Goal: Task Accomplishment & Management: Manage account settings

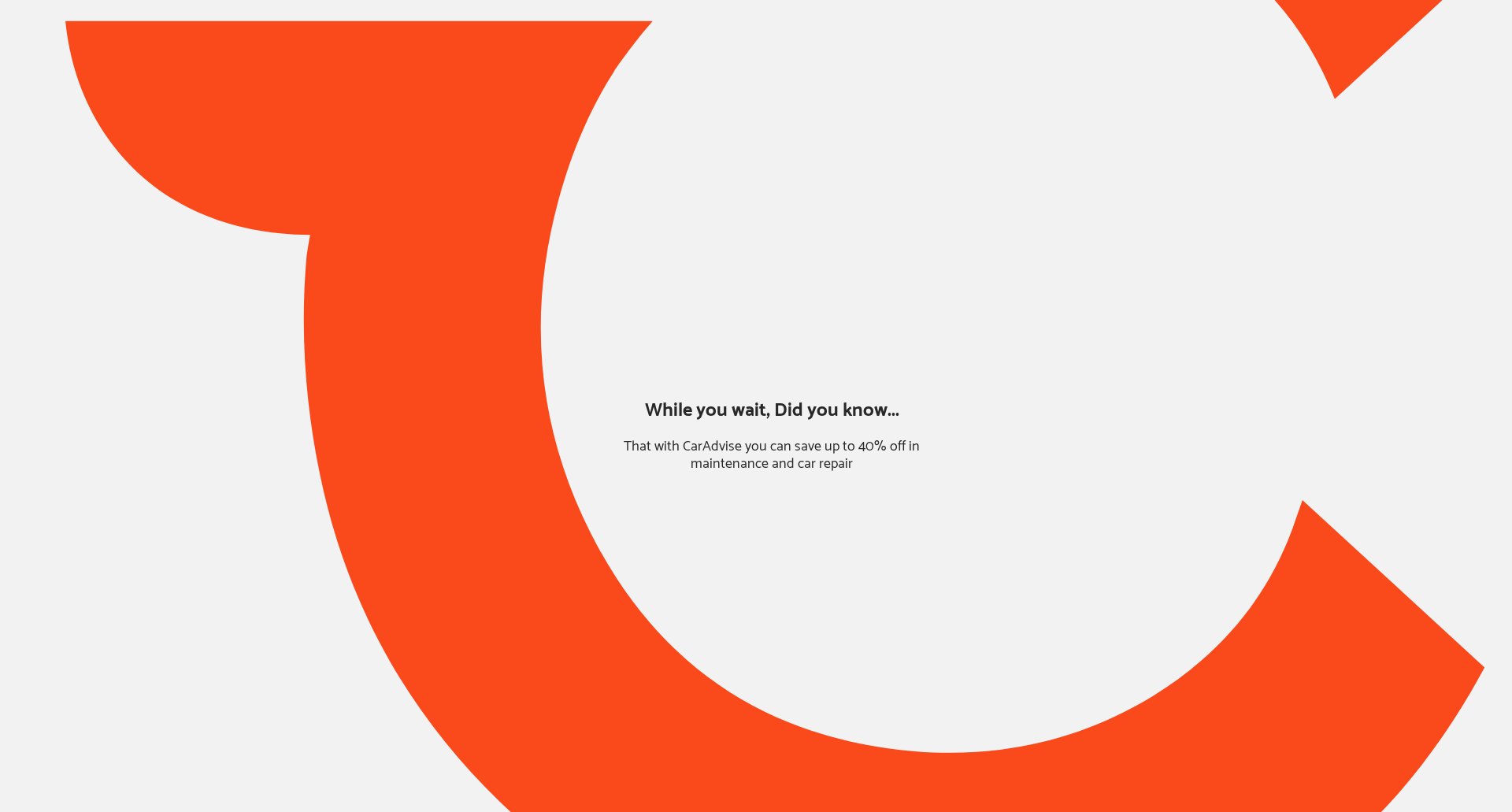
type input "*******"
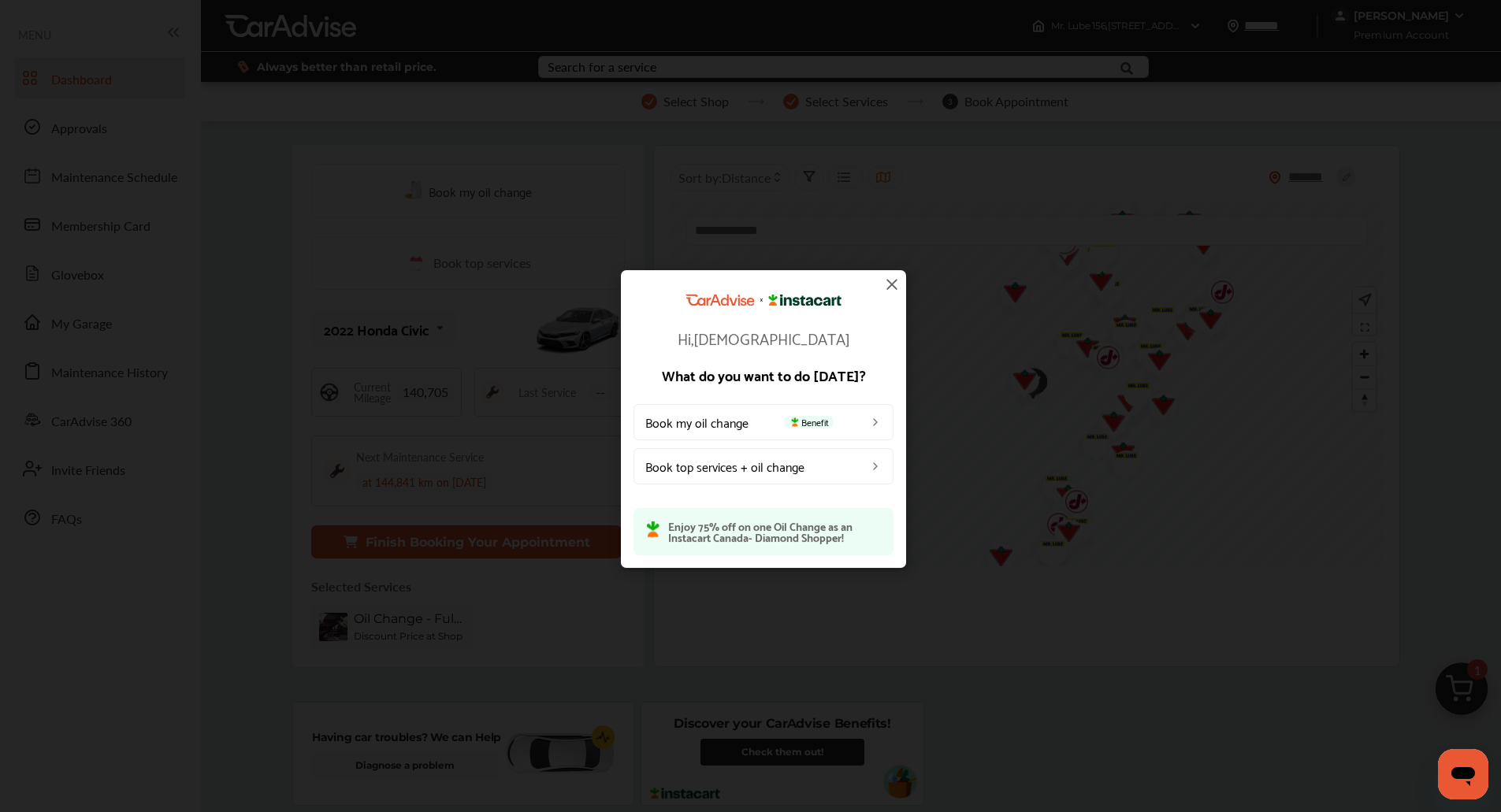
click at [894, 277] on img at bounding box center [892, 285] width 19 height 19
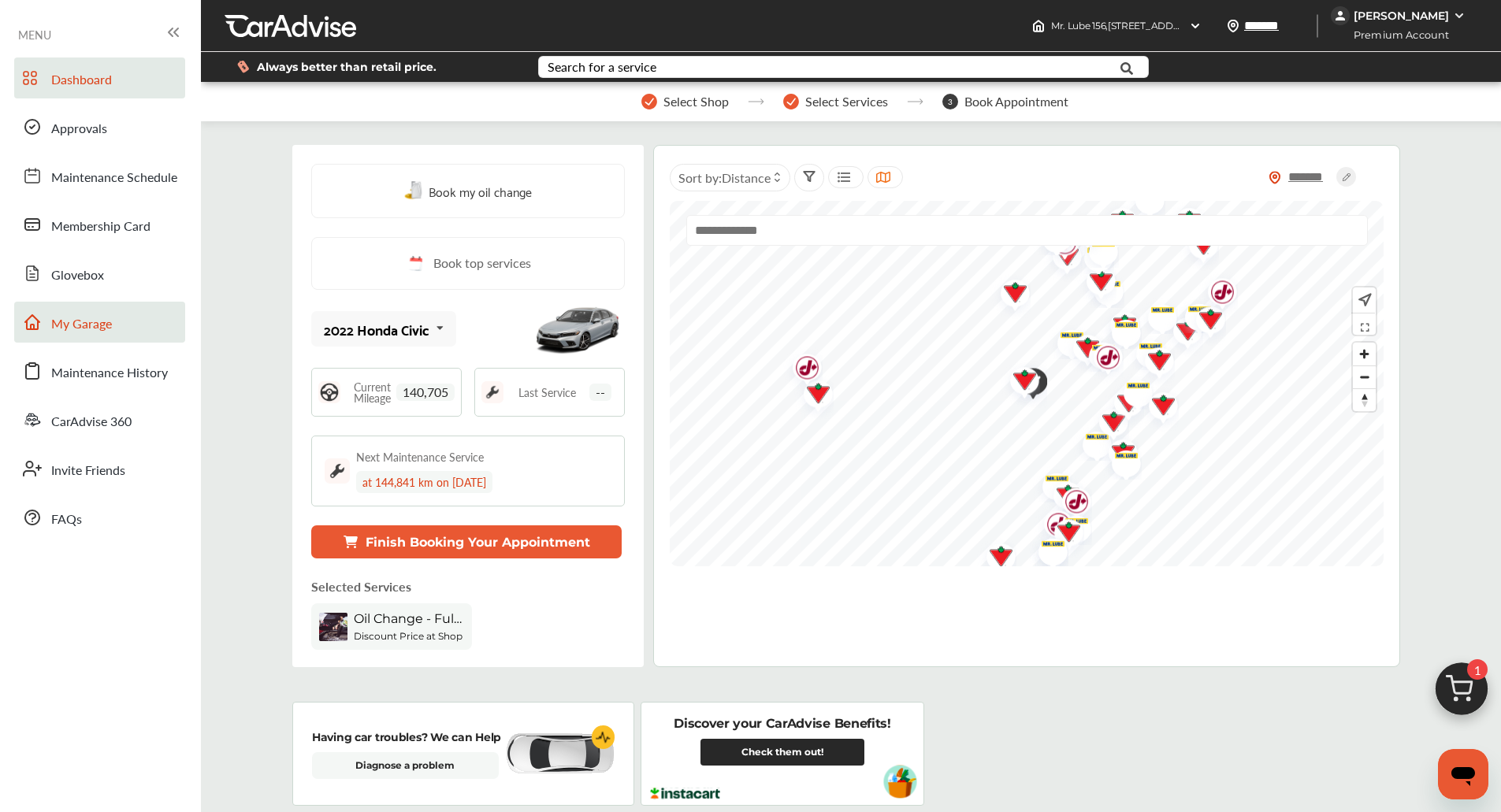
click at [104, 323] on span "My Garage" at bounding box center [82, 325] width 61 height 21
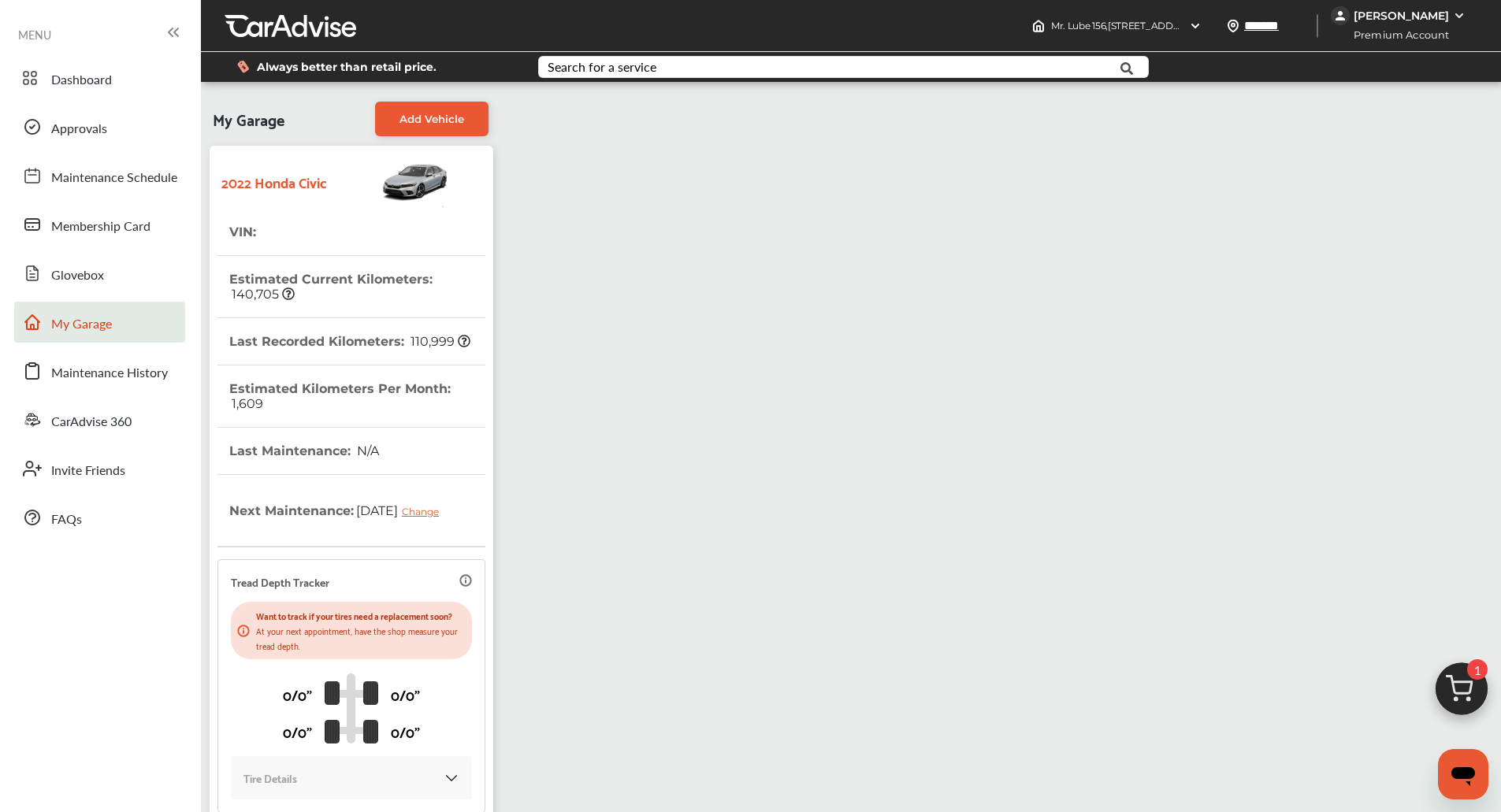
scroll to position [179, 0]
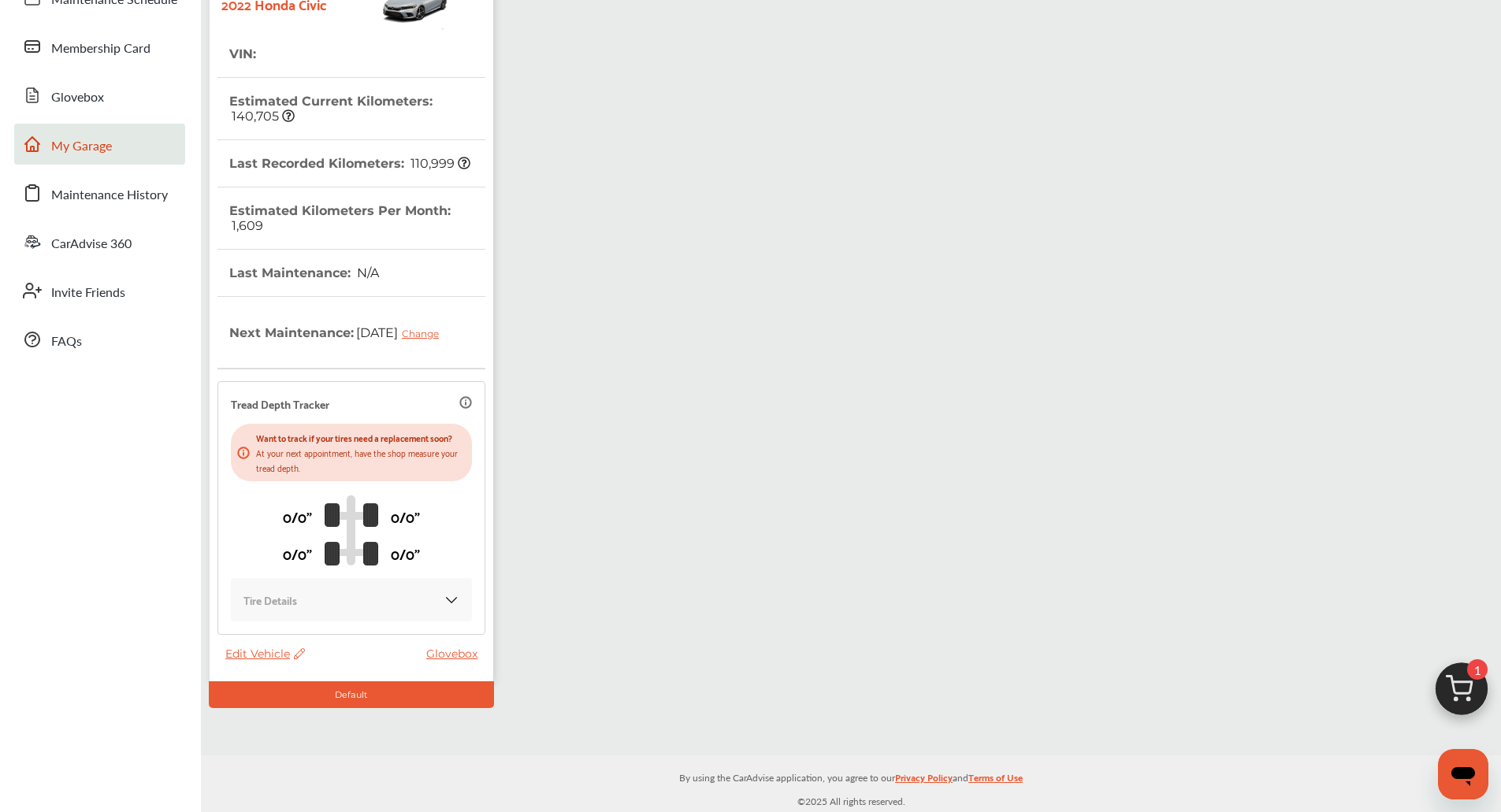
click at [243, 649] on span "Edit Vehicle" at bounding box center [265, 654] width 79 height 14
click at [289, 666] on div "Edit" at bounding box center [314, 665] width 142 height 24
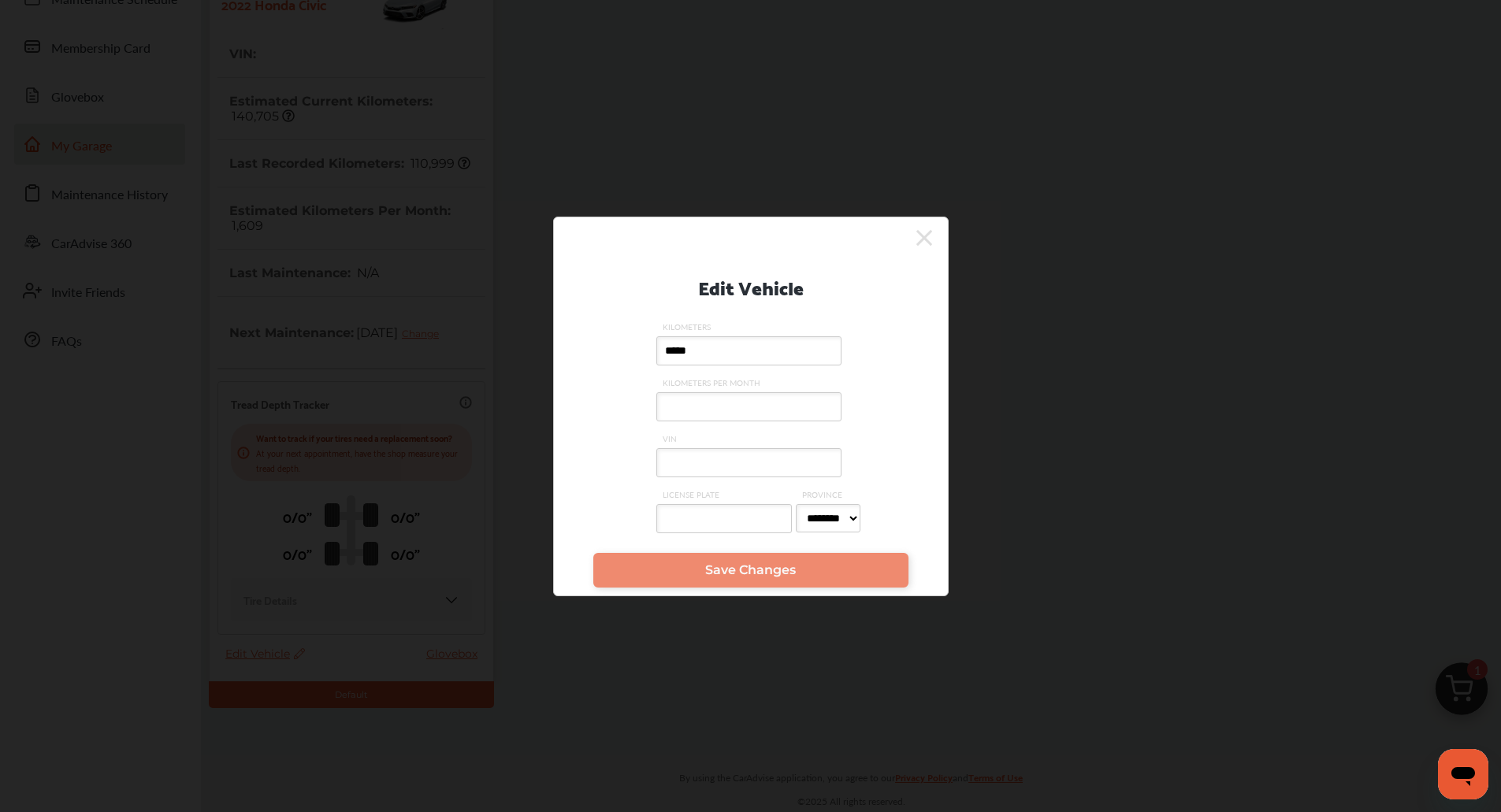
click at [917, 252] on div "Edit Vehicle KILOMETERS ***** KILOMETERS PER MONTH VIN LICENSE PLATE PROVINCE *…" at bounding box center [750, 398] width 346 height 293
click at [920, 242] on icon at bounding box center [924, 238] width 16 height 16
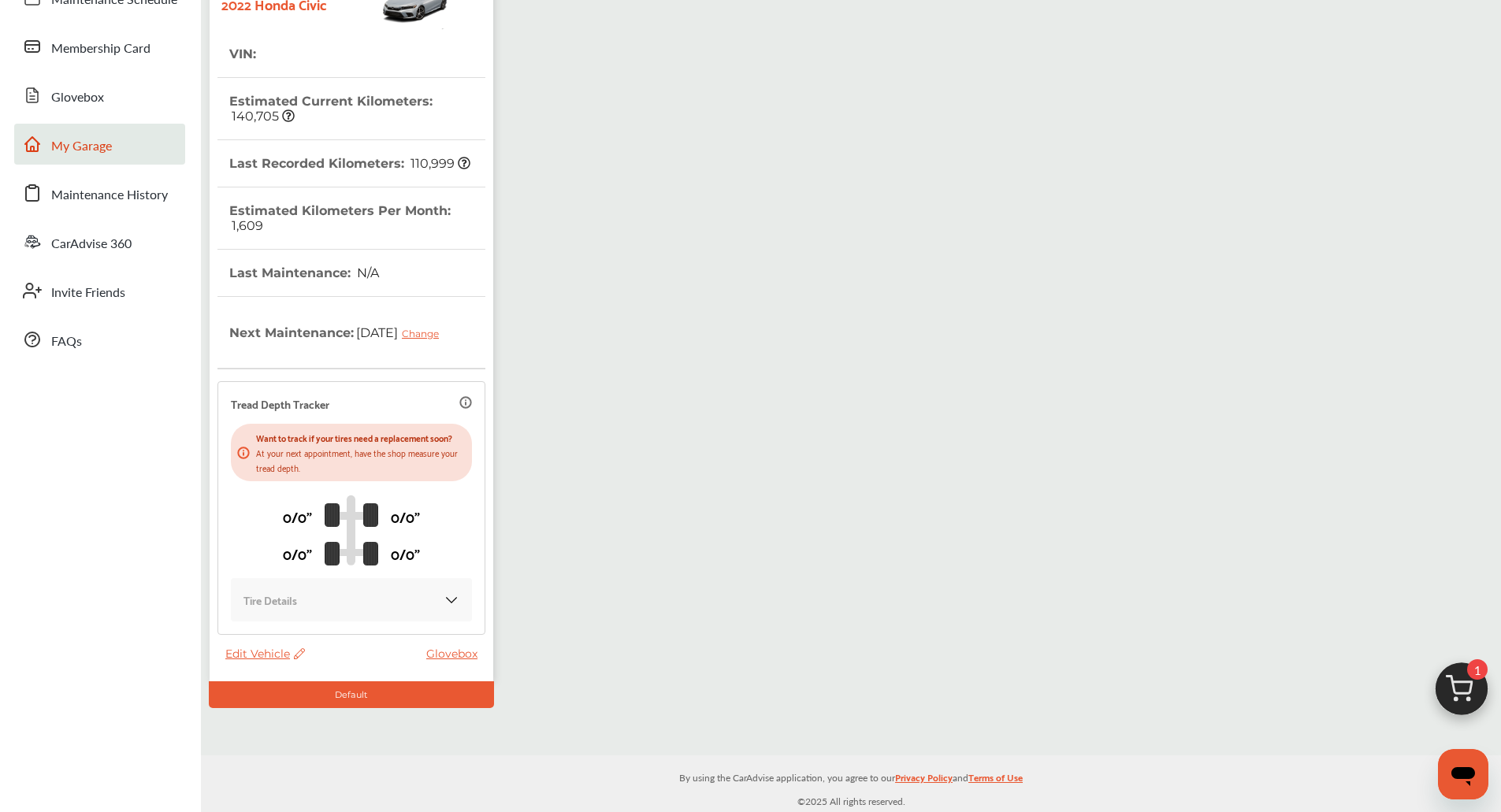
scroll to position [0, 0]
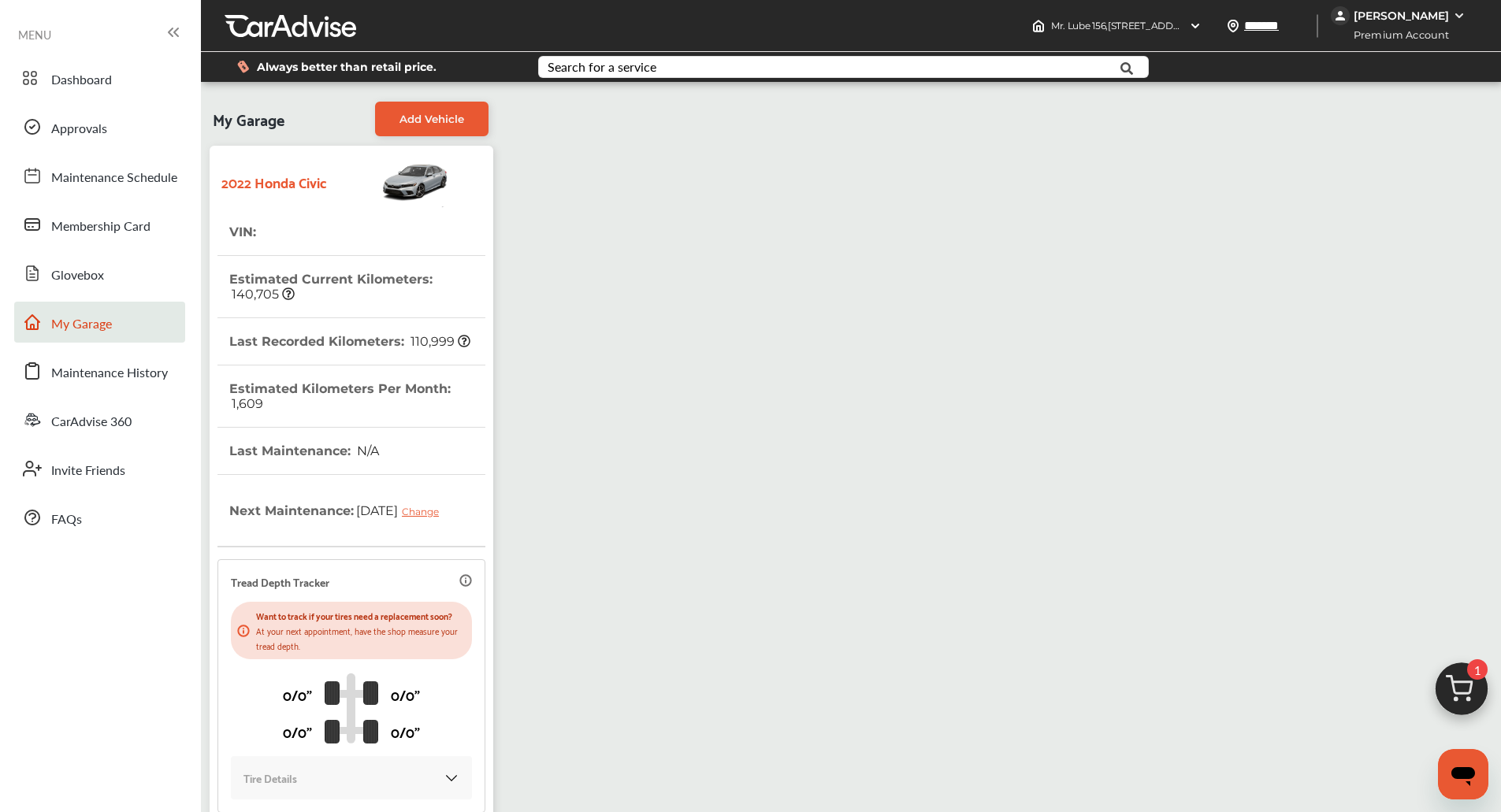
click at [1437, 15] on div "[PERSON_NAME]" at bounding box center [1401, 16] width 95 height 14
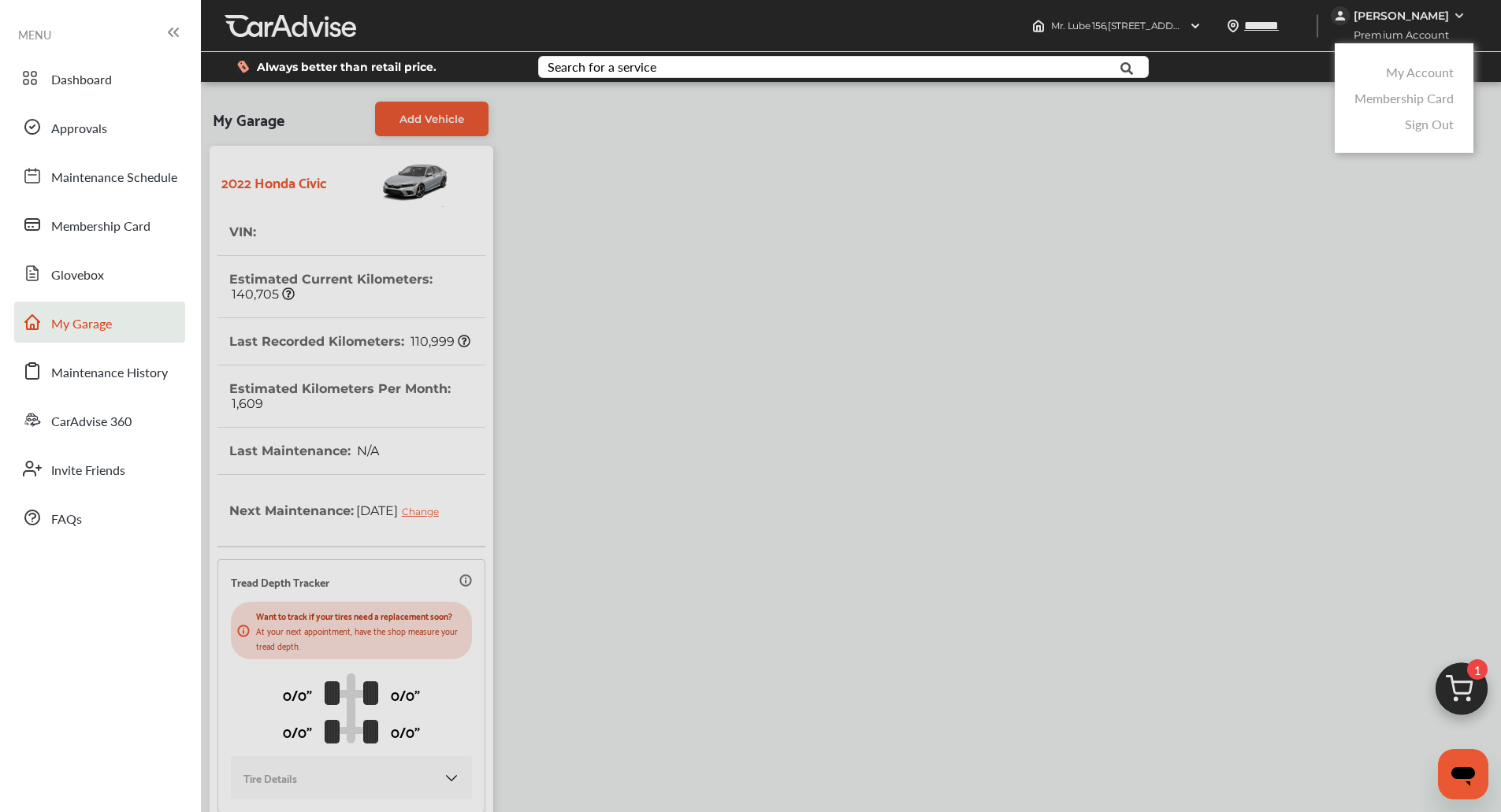
click at [723, 473] on div at bounding box center [750, 445] width 1501 height 891
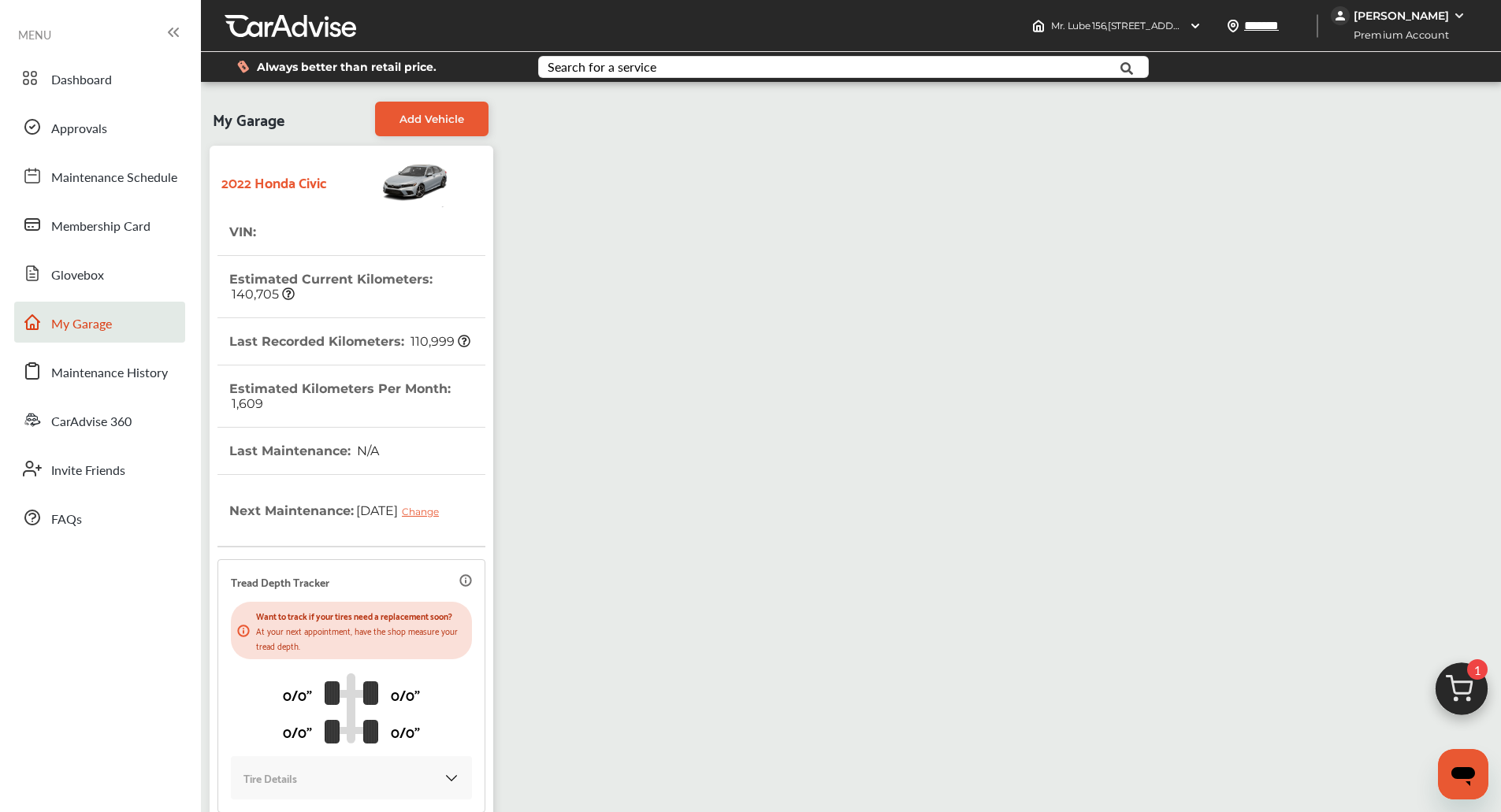
scroll to position [179, 0]
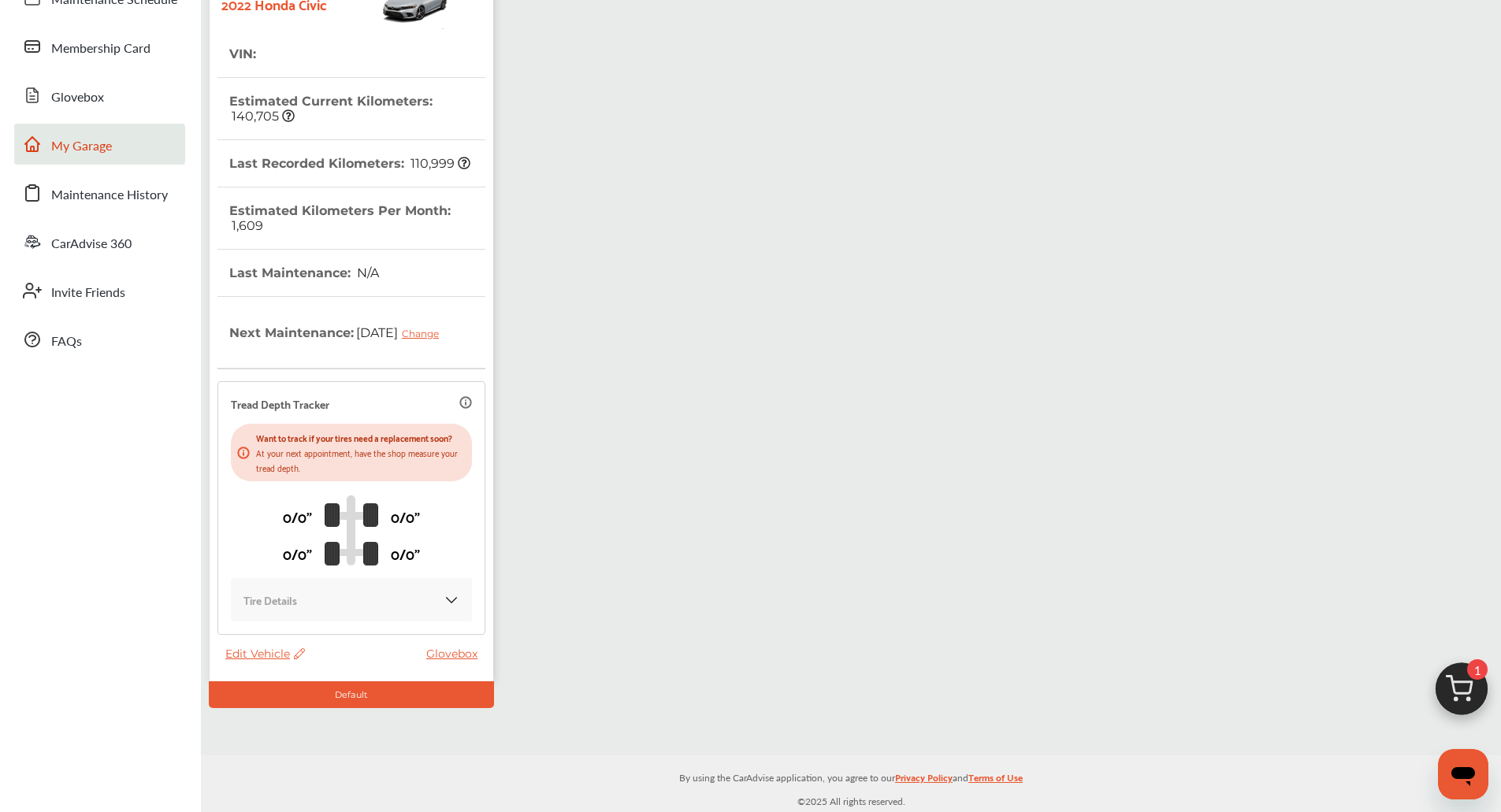
click at [258, 650] on span "Edit Vehicle" at bounding box center [265, 654] width 79 height 14
click at [295, 656] on div "Edit" at bounding box center [329, 666] width 142 height 24
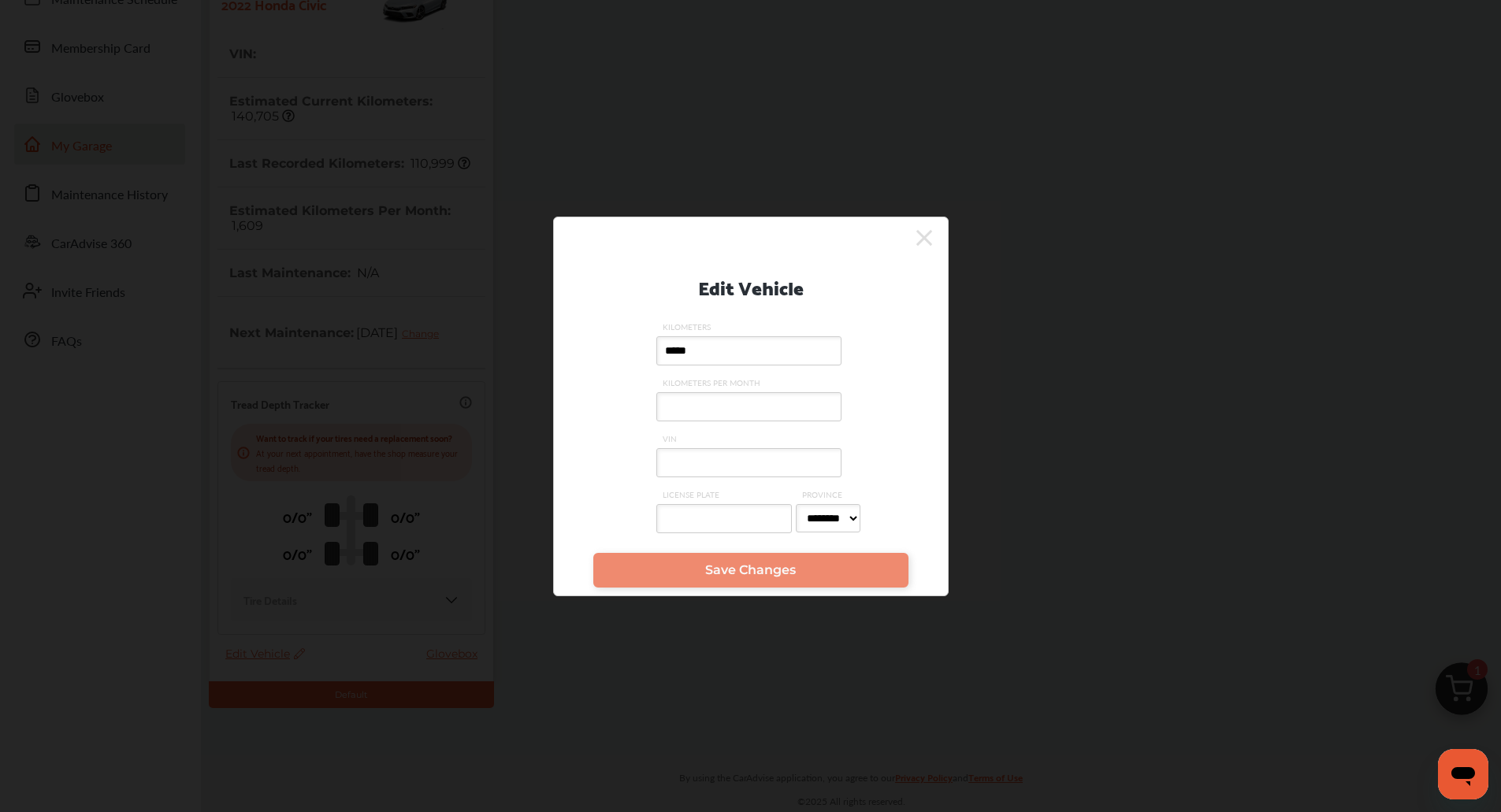
click at [706, 464] on input "VIN" at bounding box center [748, 463] width 185 height 29
type input "*"
type input "**********"
click at [738, 575] on span "Save Changes" at bounding box center [750, 570] width 91 height 15
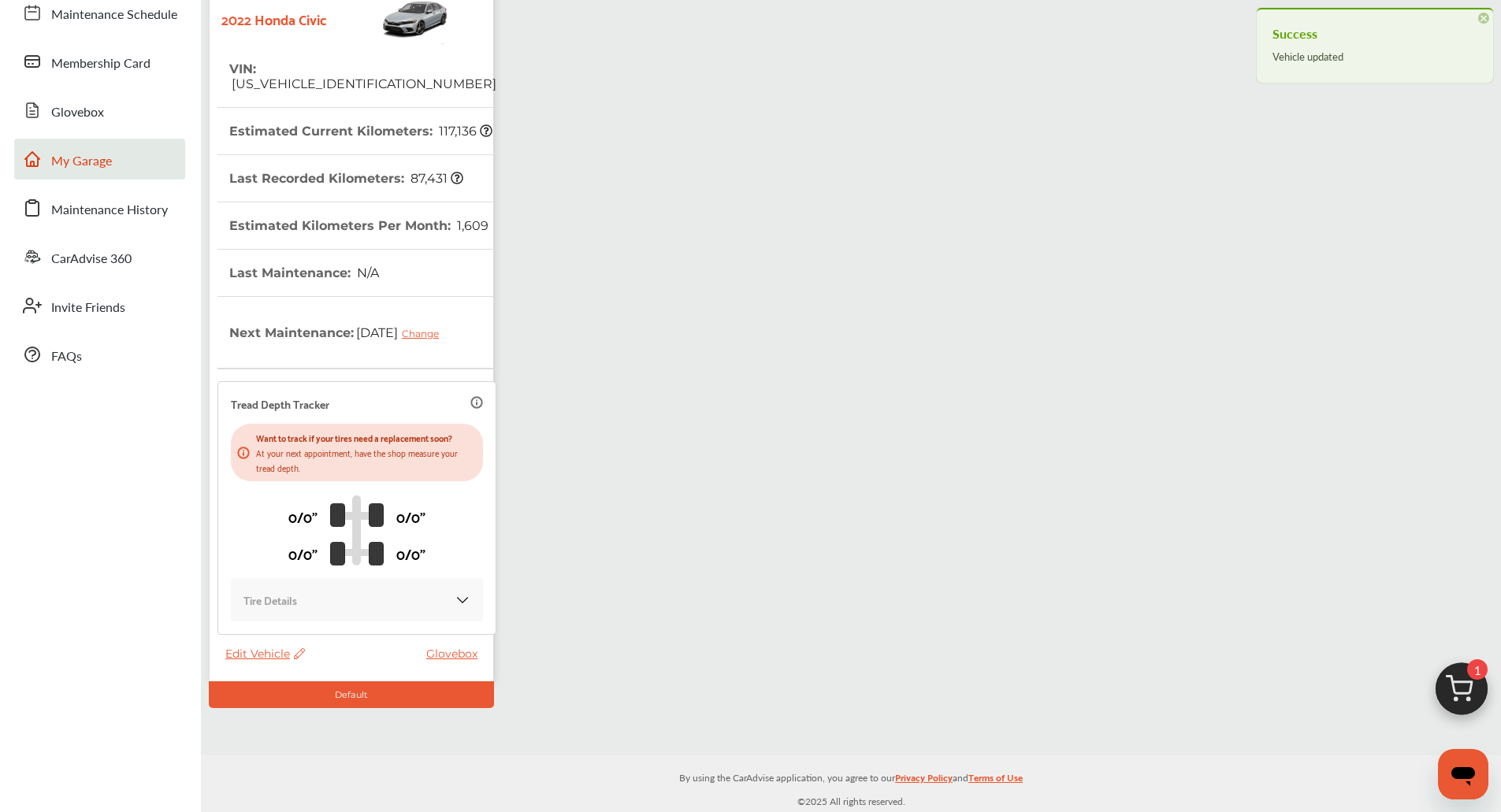
scroll to position [0, 0]
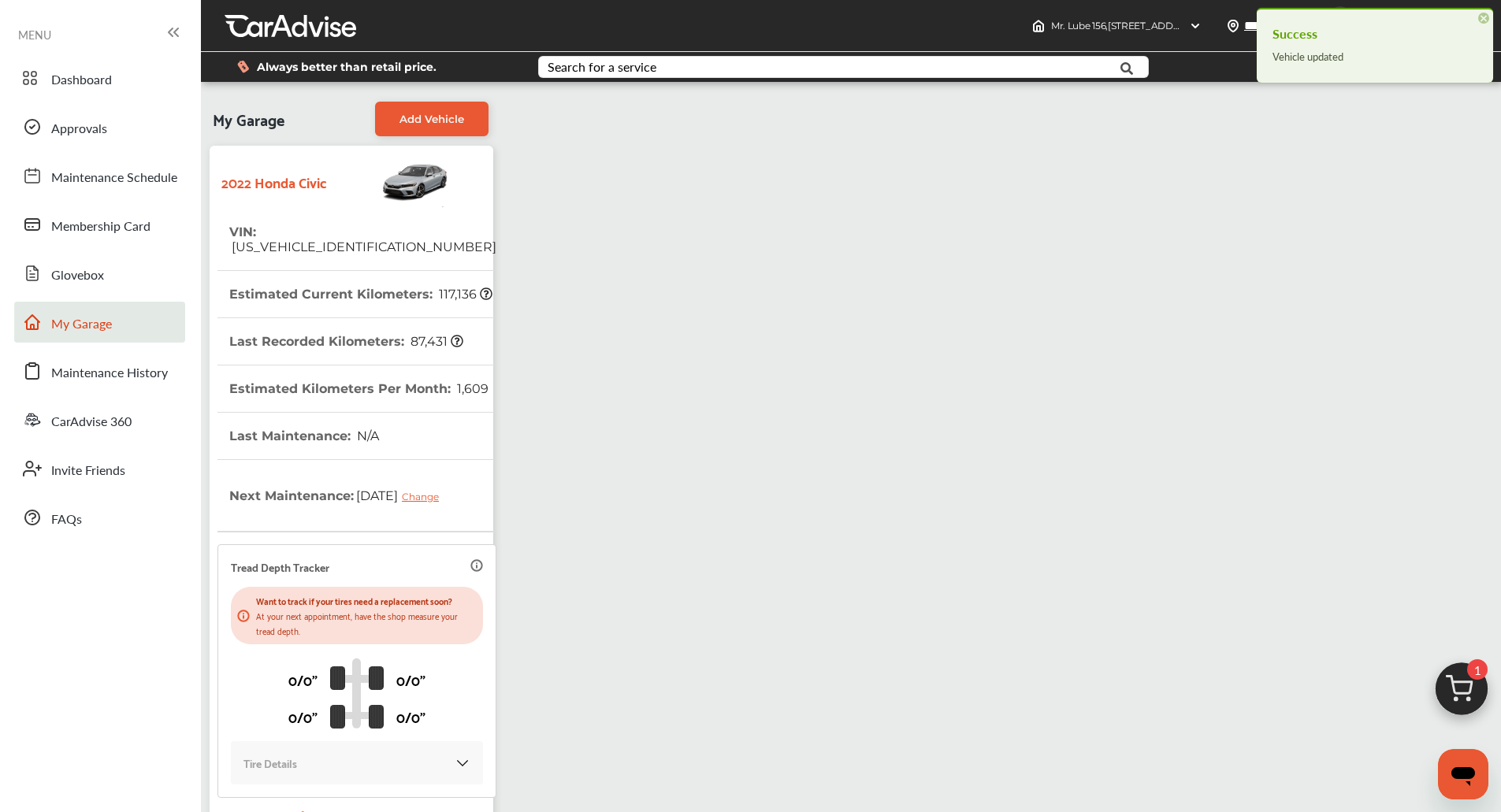
click at [1487, 14] on span "×" at bounding box center [1483, 18] width 11 height 11
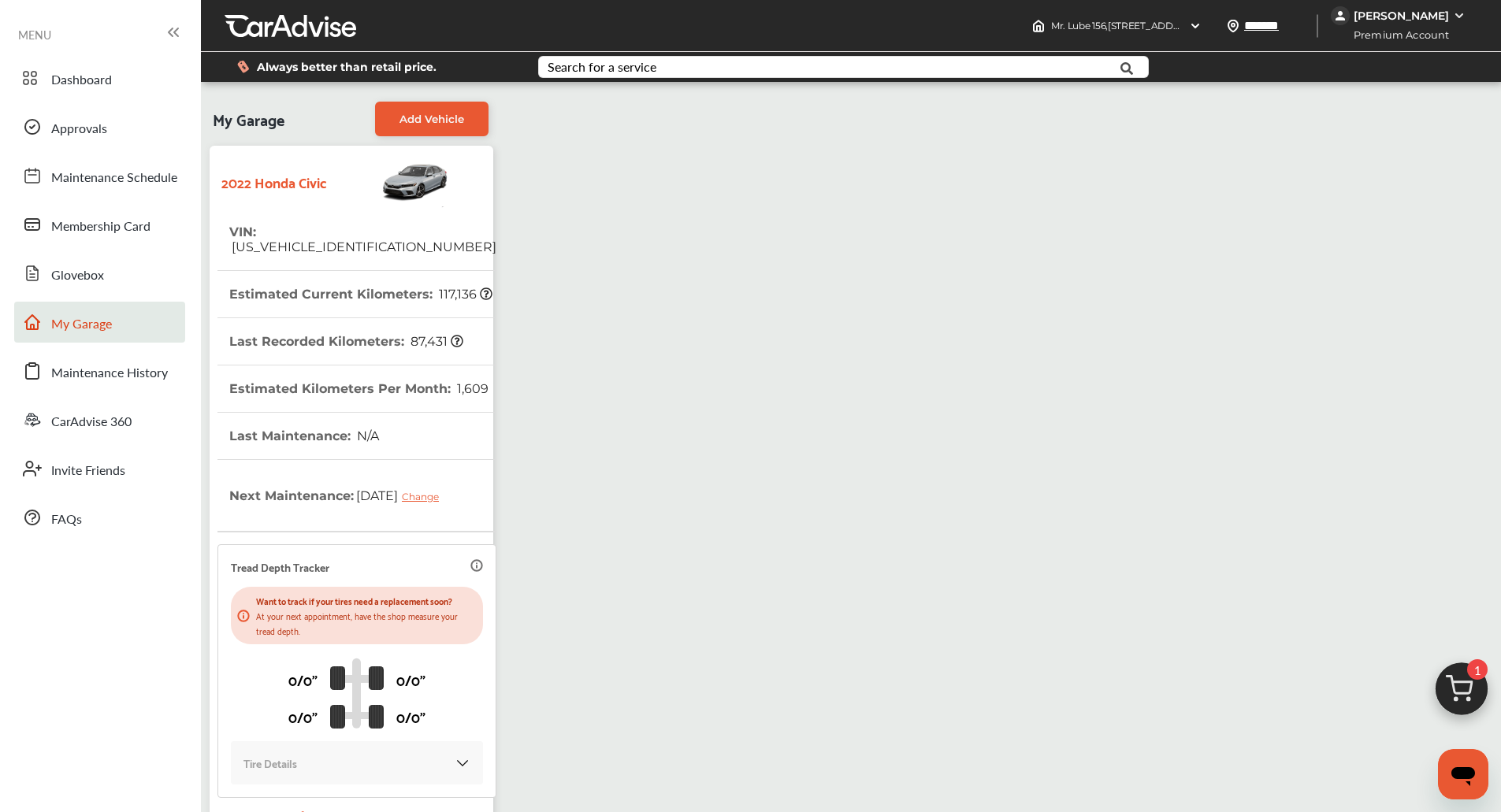
click at [1444, 15] on div "[PERSON_NAME]" at bounding box center [1401, 16] width 95 height 14
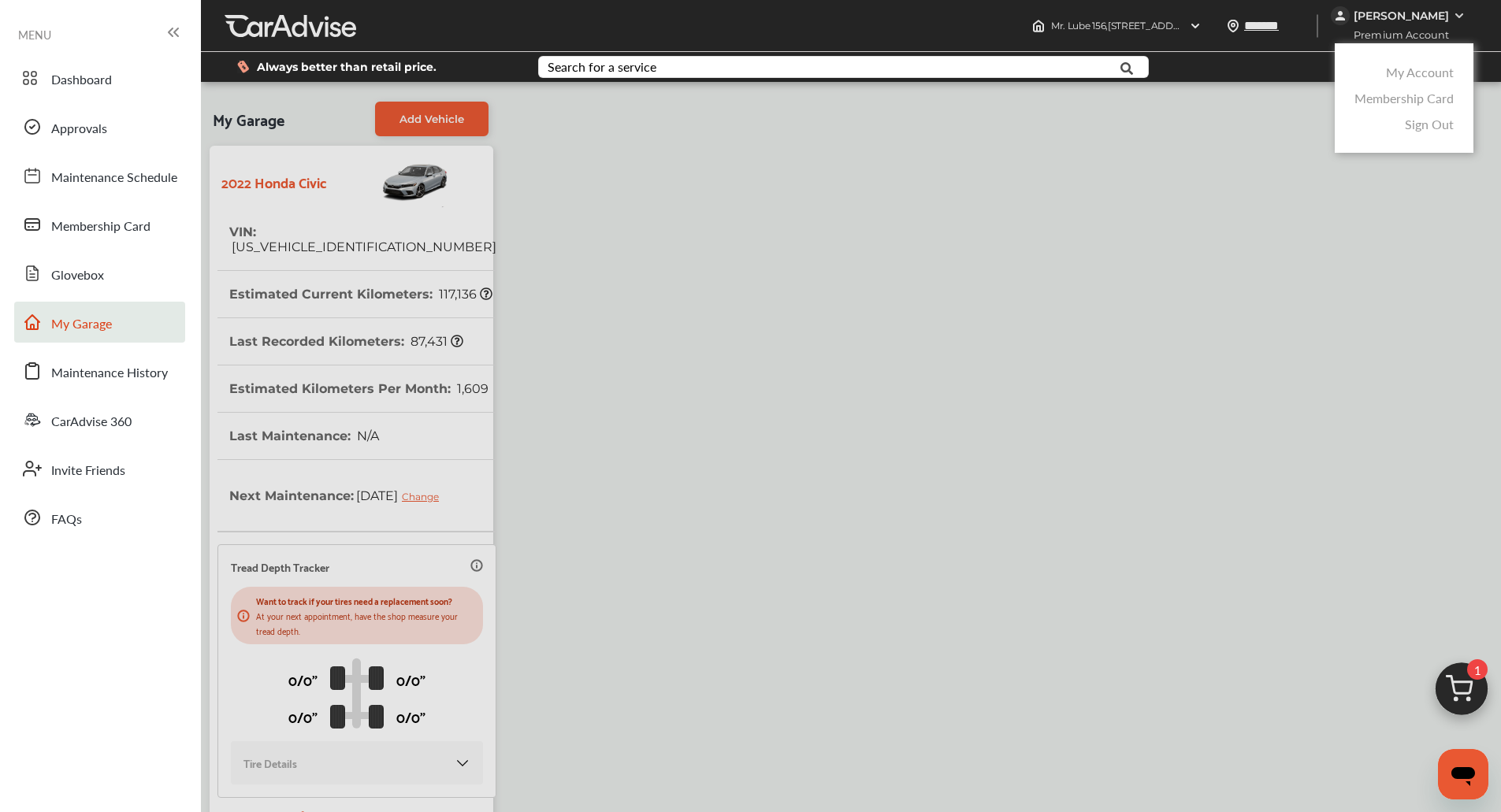
click at [1420, 78] on link "My Account" at bounding box center [1419, 72] width 67 height 18
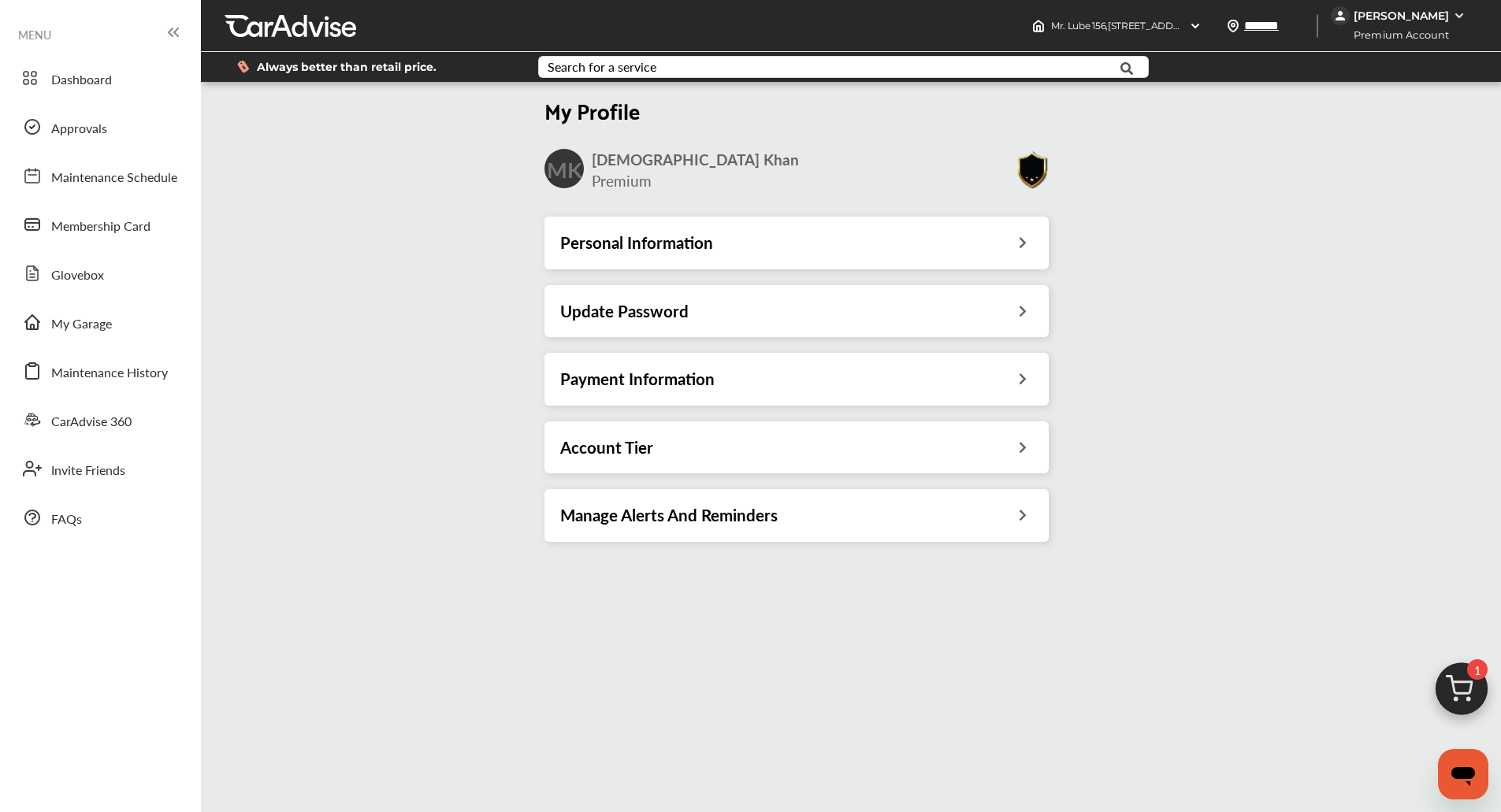
click at [881, 363] on div "Payment Information" at bounding box center [796, 378] width 504 height 52
click at [848, 376] on div "Payment Information" at bounding box center [797, 379] width 473 height 21
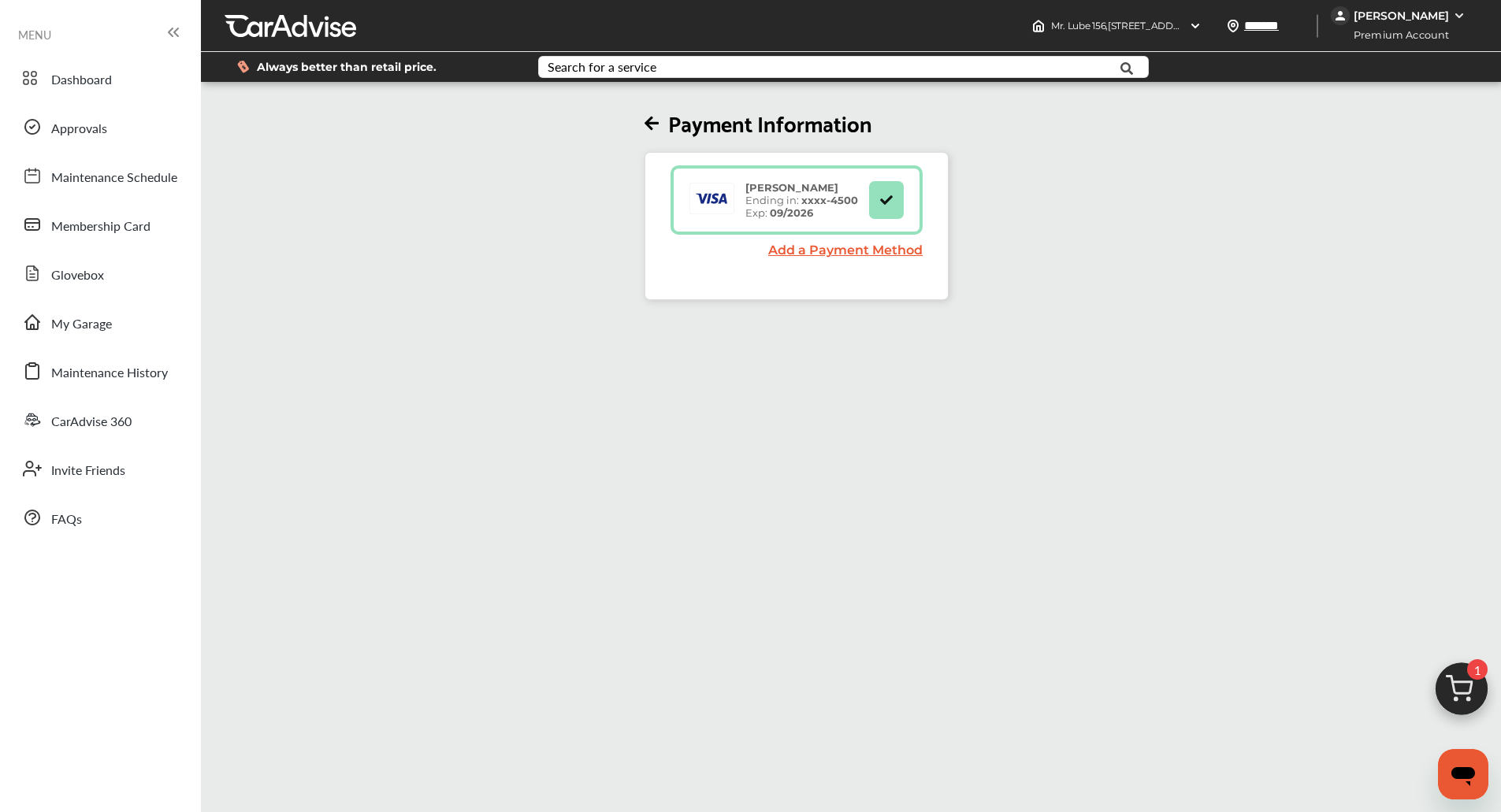
click at [1216, 139] on div "Payment Information [PERSON_NAME] Ending in: xxxx- 4500 Exp: 09/2026 Add a Paym…" at bounding box center [796, 192] width 1200 height 215
